Goal: Obtain resource: Obtain resource

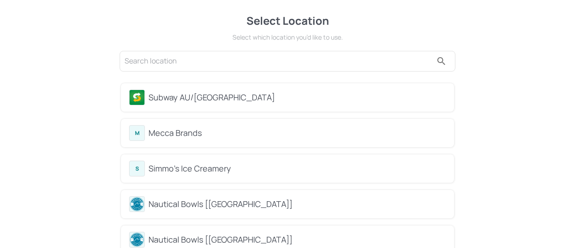
click at [235, 95] on div "Subway AU/[GEOGRAPHIC_DATA]" at bounding box center [296, 98] width 297 height 12
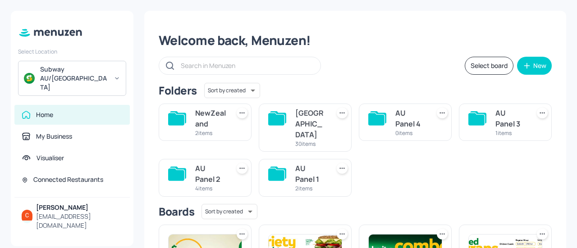
click at [321, 123] on div "[GEOGRAPHIC_DATA]" at bounding box center [310, 124] width 31 height 32
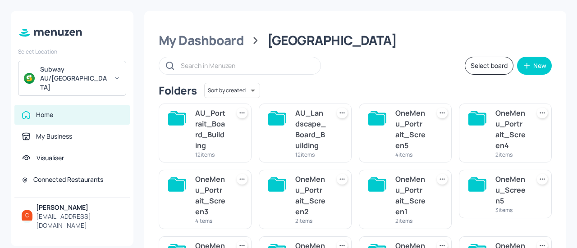
click at [314, 121] on div "AU_Landscape_Board_Building" at bounding box center [310, 129] width 31 height 43
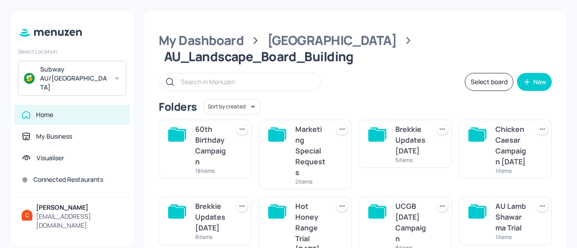
click at [205, 124] on div "60th Birthday Campaign" at bounding box center [210, 145] width 31 height 43
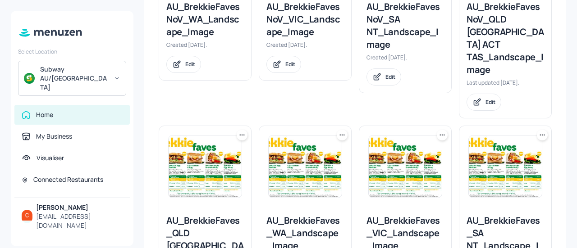
scroll to position [406, 0]
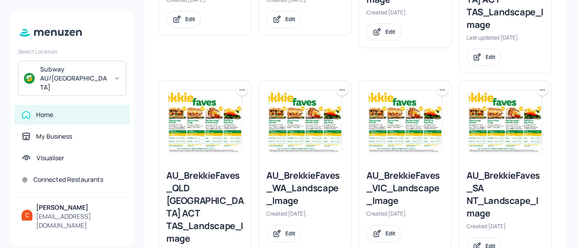
click at [198, 170] on div "AU_BrekkieFaves_QLD [GEOGRAPHIC_DATA] ACT TAS_Landscape_Image" at bounding box center [205, 208] width 78 height 76
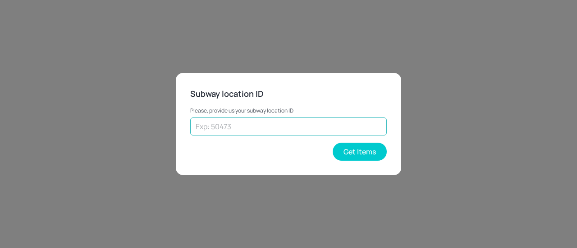
click at [209, 129] on input "text" at bounding box center [288, 127] width 197 height 18
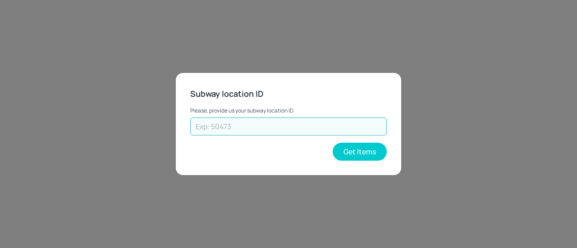
paste input "69999"
type input "69999"
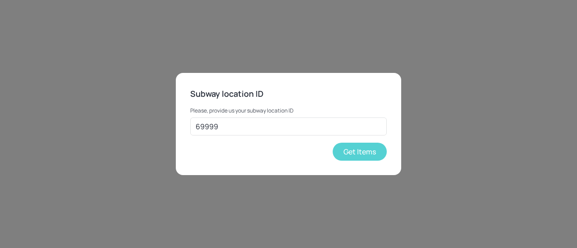
click at [351, 151] on button "Get Items" at bounding box center [360, 152] width 54 height 18
